Goal: Find specific page/section: Find specific page/section

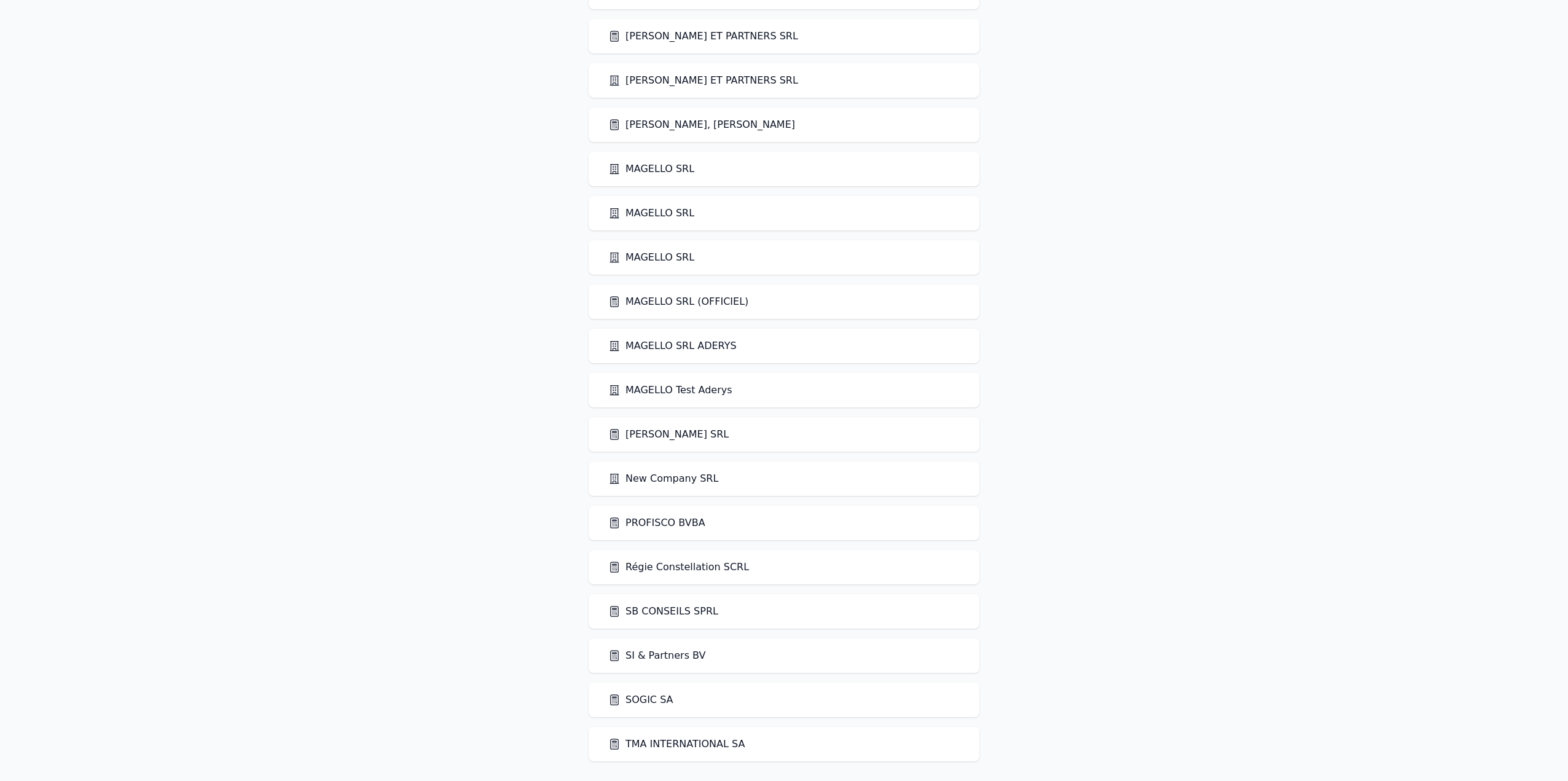
scroll to position [1170, 0]
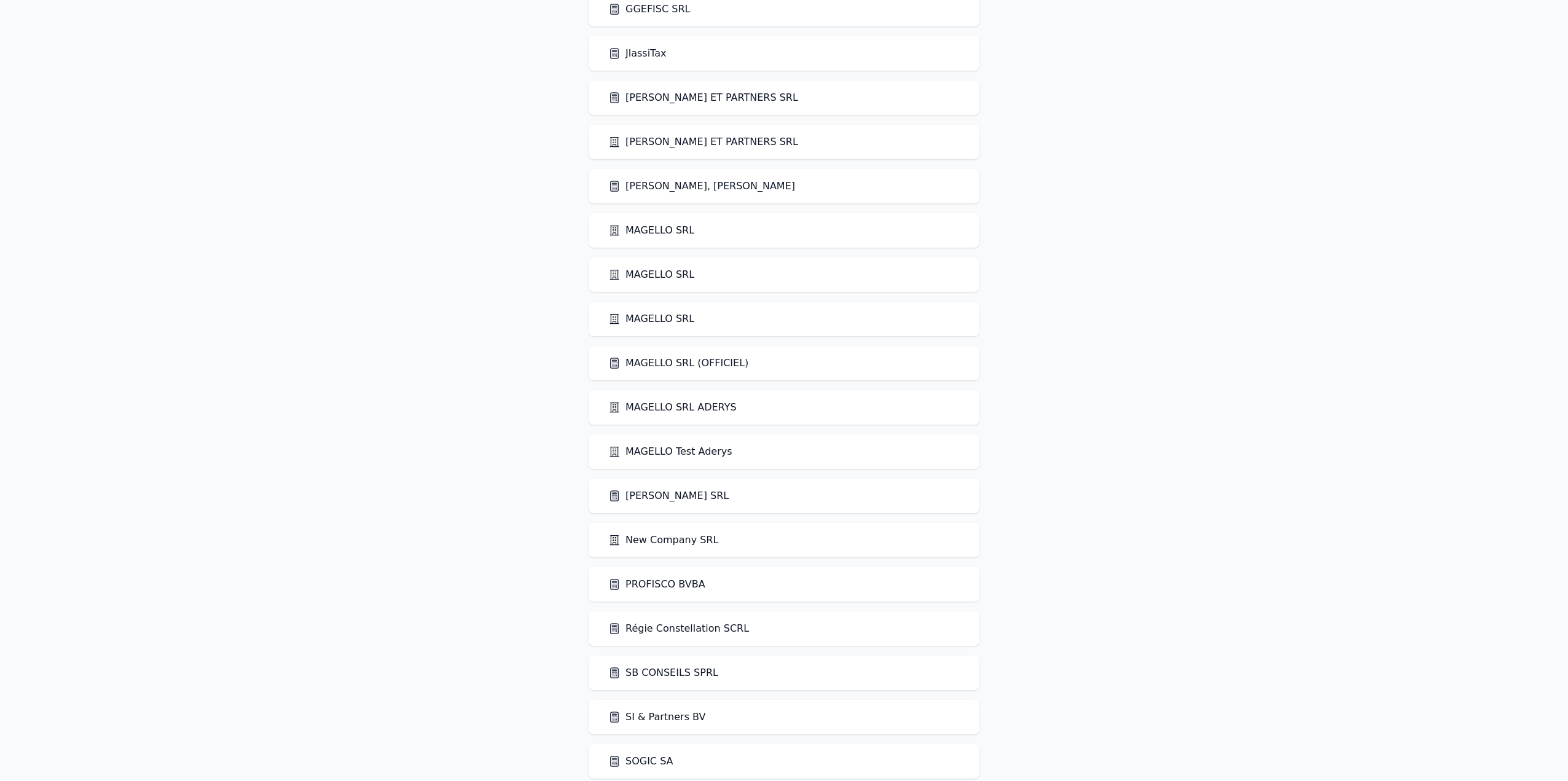
click at [685, 359] on link "MAGELLO SRL (OFFICIEL)" at bounding box center [679, 362] width 140 height 15
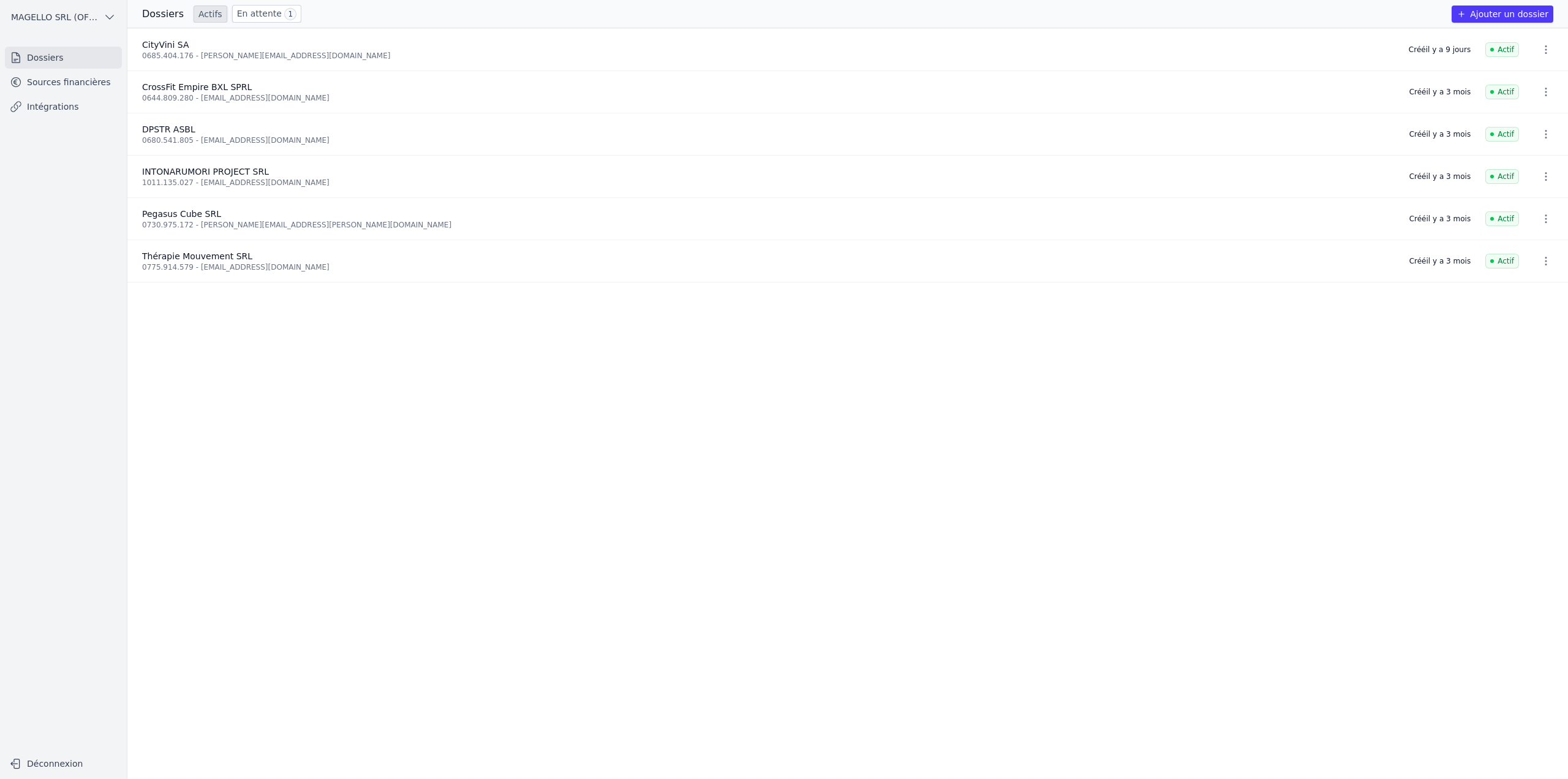
click at [83, 81] on link "Sources financières" at bounding box center [64, 83] width 117 height 22
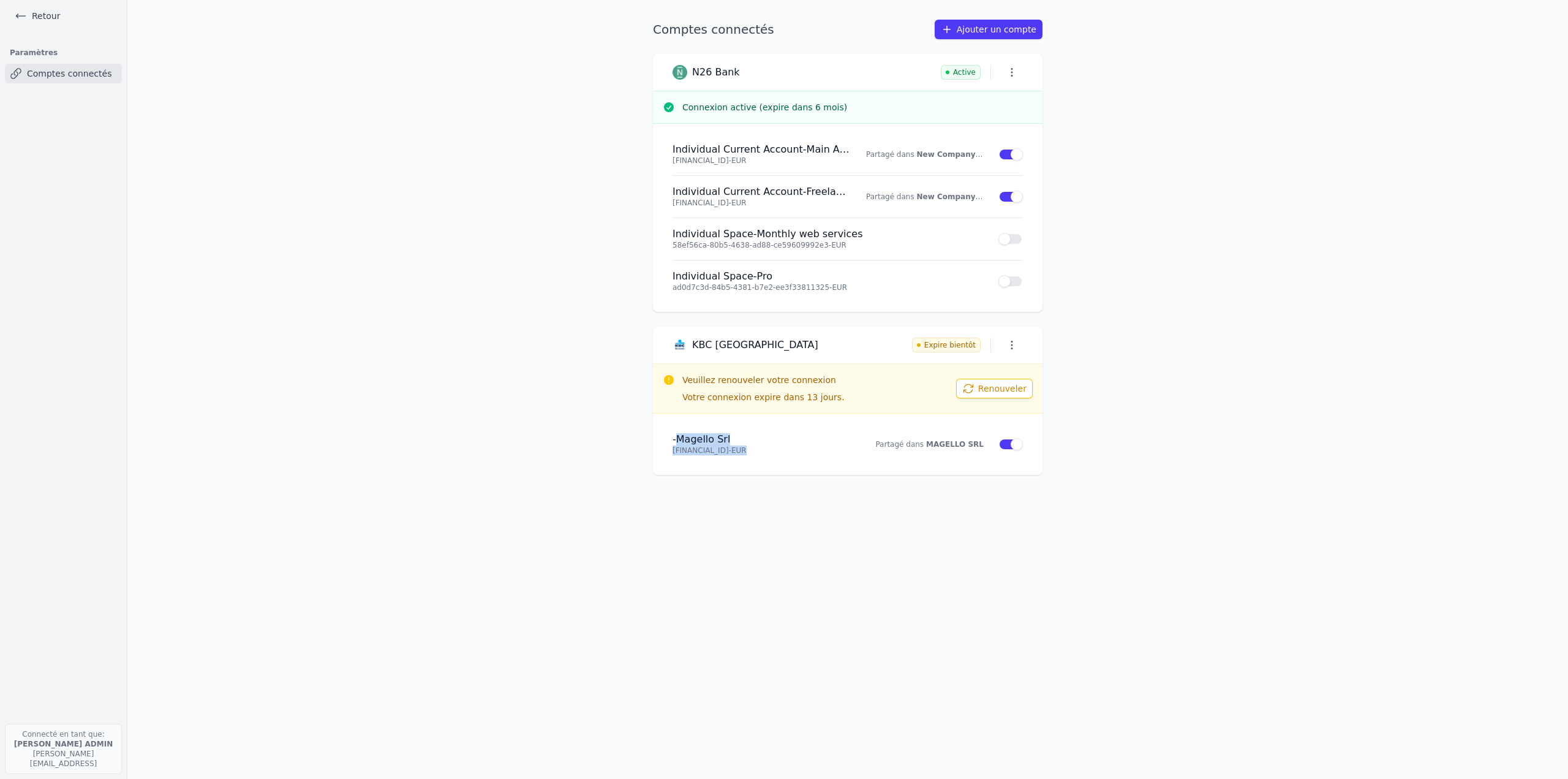
drag, startPoint x: 681, startPoint y: 442, endPoint x: 810, endPoint y: 450, distance: 129.2
click at [810, 450] on div "- Magello Srl BE43 7310 6426 5101 - EUR" at bounding box center [762, 444] width 179 height 22
click at [1010, 346] on icon "button" at bounding box center [1012, 345] width 12 height 12
click at [598, 417] on div at bounding box center [784, 389] width 1568 height 779
click at [1012, 351] on button "button" at bounding box center [1012, 345] width 22 height 17
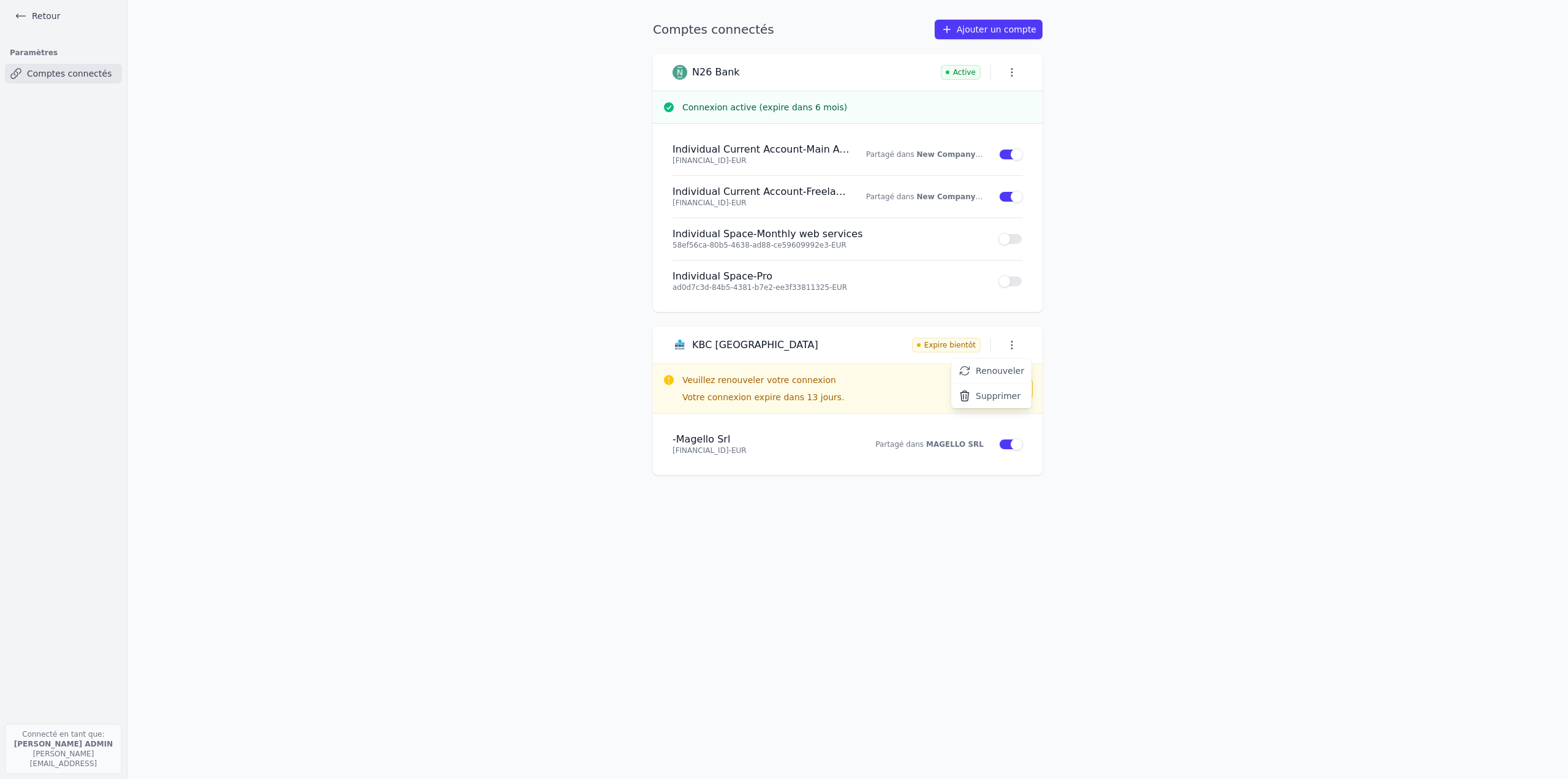
click at [1055, 504] on div at bounding box center [784, 389] width 1568 height 779
drag, startPoint x: 930, startPoint y: 442, endPoint x: 995, endPoint y: 444, distance: 65.0
click at [995, 444] on li "- Magello Srl BE43 7310 6426 5101 - EUR Partagé dans MAGELLO SRL Use setting" at bounding box center [847, 444] width 350 height 41
drag, startPoint x: 28, startPoint y: 764, endPoint x: 99, endPoint y: 767, distance: 71.1
click at [99, 767] on p "Connecté en tant que: Quentin Roquet ADMIN quentin@magello.ai" at bounding box center [64, 749] width 117 height 50
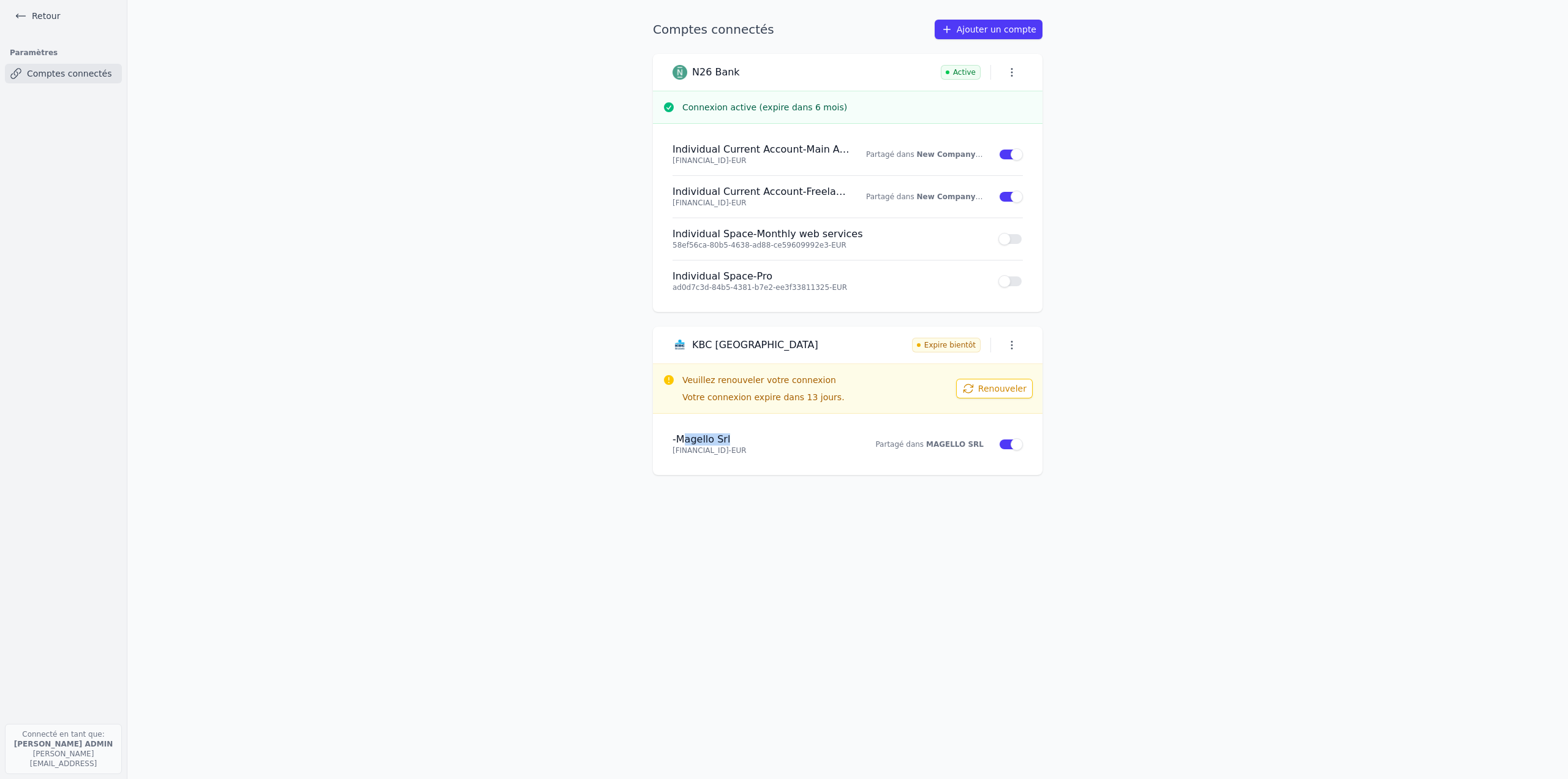
drag, startPoint x: 685, startPoint y: 443, endPoint x: 763, endPoint y: 437, distance: 78.2
click at [763, 437] on h4 "- Magello Srl" at bounding box center [762, 439] width 179 height 12
